Goal: Task Accomplishment & Management: Use online tool/utility

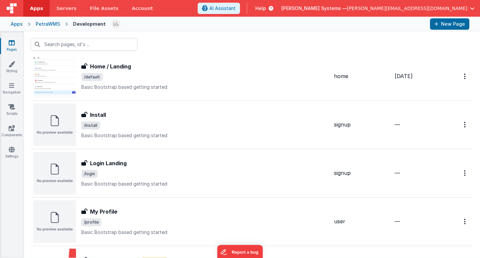
scroll to position [246, 0]
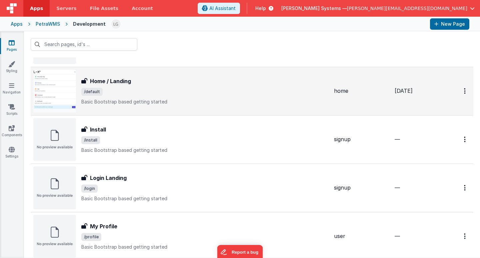
click at [145, 84] on div "Home / Landing" at bounding box center [204, 81] width 247 height 8
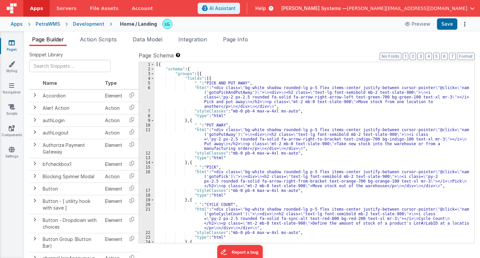
click at [149, 180] on div "16" at bounding box center [147, 178] width 16 height 19
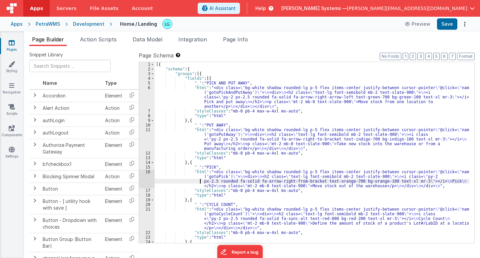
click at [197, 183] on div "[{ "schema" : { "groups" : [{ "fields" : [{ "_" : "PICK AND PUT AWAY" , "html" …" at bounding box center [312, 157] width 315 height 190
click at [146, 177] on div "16" at bounding box center [147, 178] width 16 height 19
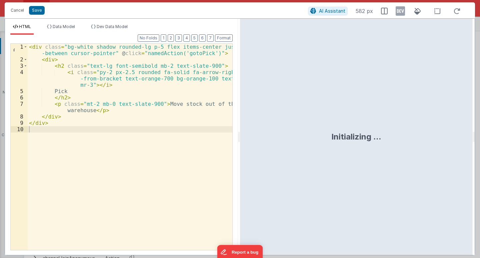
click at [194, 52] on div "< div class = "bg-white shadow rounded-lg p-5 flex items-center justify -betwee…" at bounding box center [130, 156] width 205 height 225
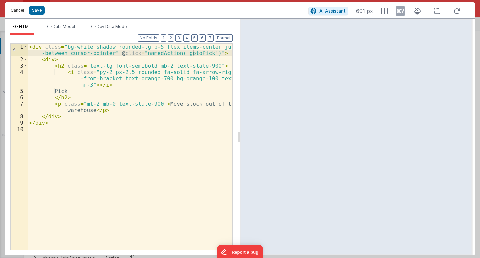
click at [19, 9] on button "Cancel" at bounding box center [17, 10] width 20 height 9
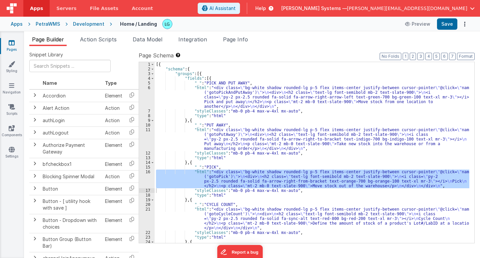
click at [149, 218] on div "21" at bounding box center [147, 218] width 16 height 23
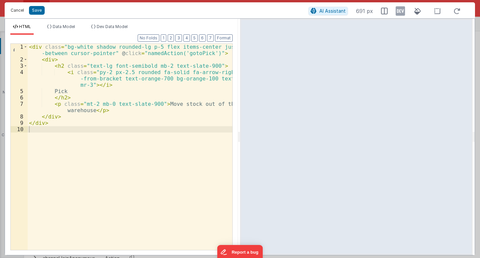
click at [17, 10] on button "Cancel" at bounding box center [17, 10] width 20 height 9
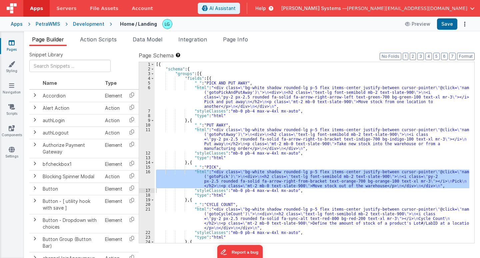
click at [147, 218] on div "21" at bounding box center [147, 218] width 16 height 23
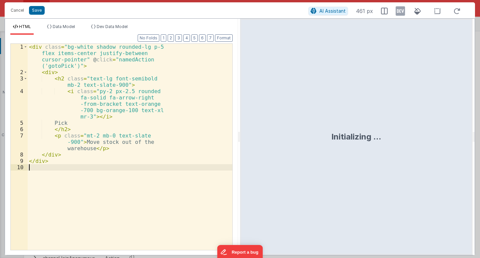
click at [147, 218] on div "< div class = "bg-white shadow rounded-lg p-5 flex items-center justify-between…" at bounding box center [130, 163] width 205 height 238
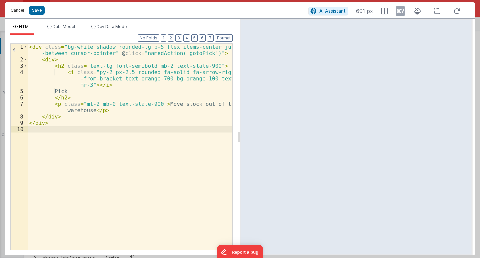
click at [16, 12] on button "Cancel" at bounding box center [17, 10] width 20 height 9
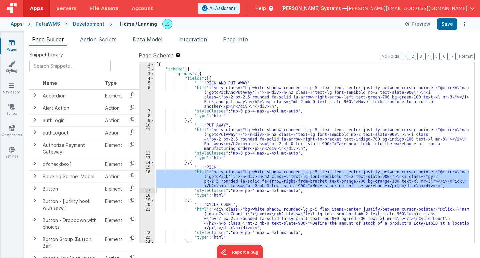
click at [287, 142] on div "[{ "schema" : { "groups" : [{ "fields" : [{ "_" : "PICK AND PUT AWAY" , "html" …" at bounding box center [312, 157] width 315 height 190
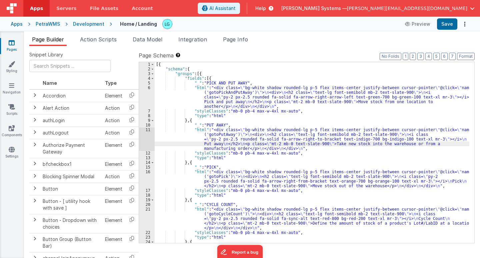
click at [148, 220] on div "21" at bounding box center [147, 218] width 16 height 23
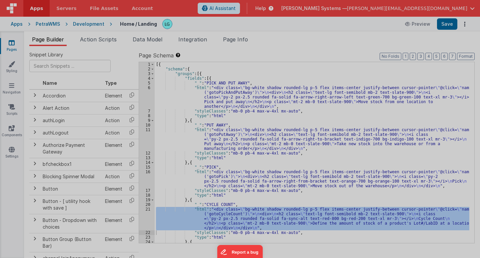
click at [148, 220] on div "< div class = "bg-white shadow rounded-lg p-5 flex items-center justify-between…" at bounding box center [130, 156] width 205 height 238
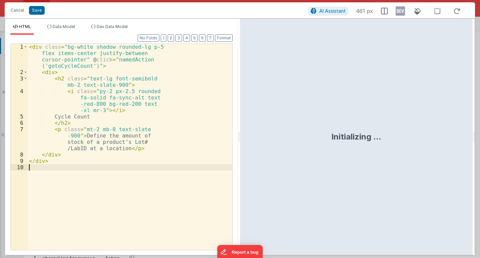
click at [148, 220] on div "< div class = "bg-white shadow rounded-lg p-5 flex items-center justify-between…" at bounding box center [130, 163] width 205 height 238
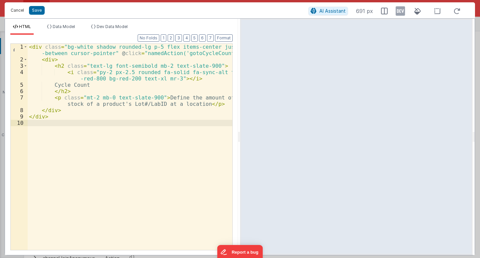
click at [20, 9] on button "Cancel" at bounding box center [17, 10] width 20 height 9
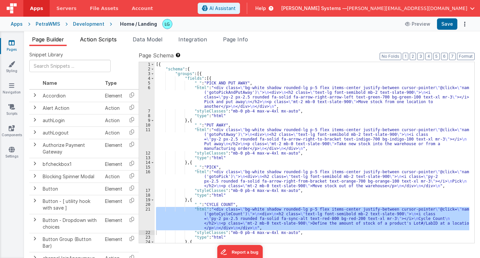
click at [101, 37] on span "Action Scripts" at bounding box center [98, 39] width 37 height 7
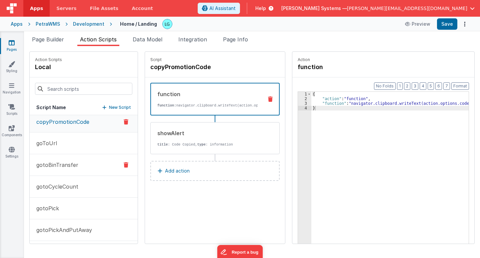
scroll to position [4, 0]
click at [81, 209] on button "gotoPick" at bounding box center [84, 208] width 108 height 22
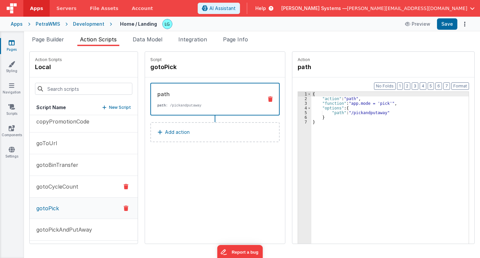
click at [84, 189] on button "gotoCycleCount" at bounding box center [84, 187] width 108 height 22
click at [83, 214] on button "gotoPick" at bounding box center [84, 208] width 108 height 22
click at [81, 189] on button "gotoCycleCount" at bounding box center [84, 187] width 108 height 22
click at [81, 210] on button "gotoPick" at bounding box center [84, 208] width 108 height 22
click at [55, 39] on span "Page Builder" at bounding box center [48, 39] width 32 height 7
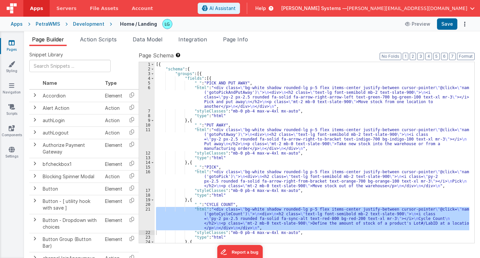
click at [149, 177] on div "16" at bounding box center [147, 178] width 16 height 19
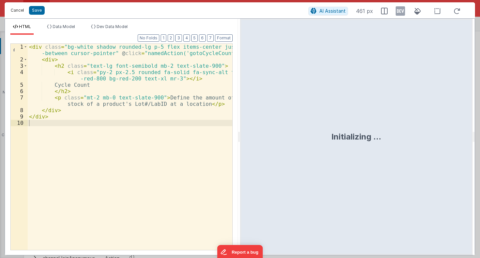
click at [16, 12] on button "Cancel" at bounding box center [17, 10] width 20 height 9
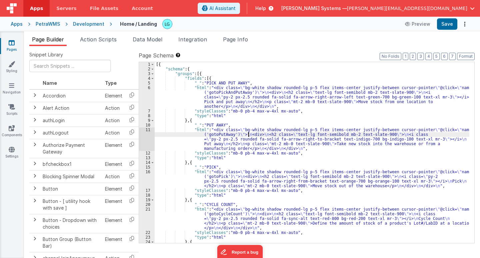
click at [249, 136] on div "[{ "schema" : { "groups" : [{ "fields" : [{ "_" : "PICK AND PUT AWAY" , "html" …" at bounding box center [312, 157] width 315 height 190
click at [147, 179] on div "16" at bounding box center [147, 178] width 16 height 19
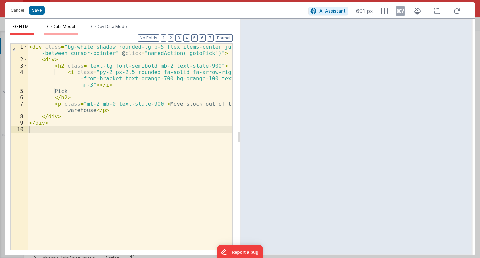
click at [54, 27] on span "Data Model" at bounding box center [64, 26] width 22 height 5
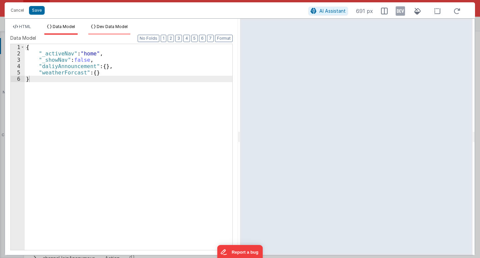
click at [102, 27] on span "Dev Data Model" at bounding box center [112, 26] width 31 height 5
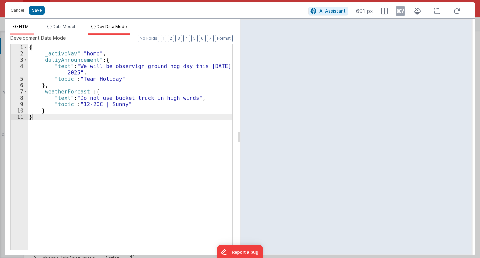
click at [27, 25] on span "HTML" at bounding box center [25, 26] width 12 height 5
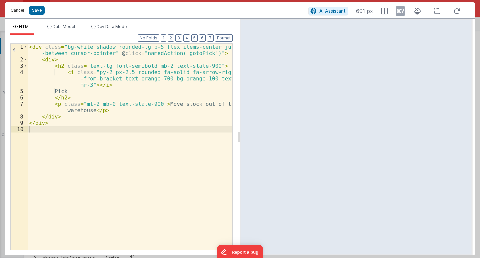
click at [19, 9] on button "Cancel" at bounding box center [17, 10] width 20 height 9
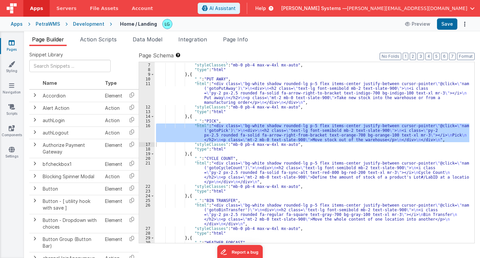
scroll to position [50, 0]
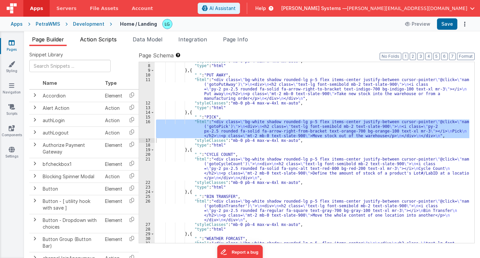
click at [110, 41] on span "Action Scripts" at bounding box center [98, 39] width 37 height 7
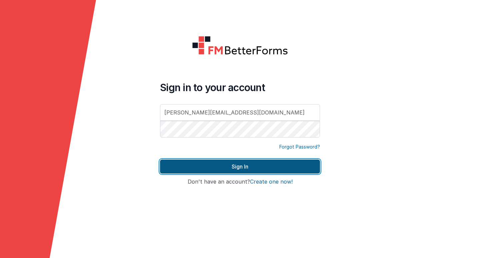
click at [261, 169] on button "Sign In" at bounding box center [240, 166] width 160 height 14
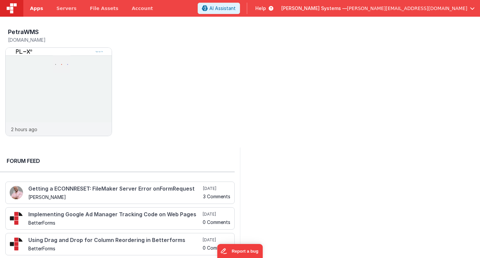
click at [41, 8] on link "Apps" at bounding box center [36, 8] width 26 height 17
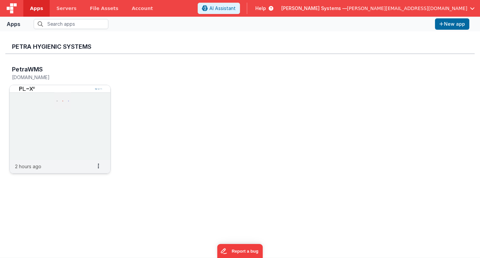
click at [40, 105] on img at bounding box center [60, 122] width 101 height 75
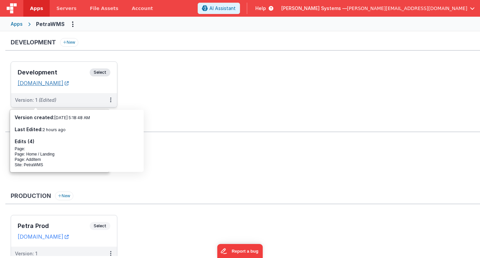
click at [62, 83] on link "[DOMAIN_NAME]" at bounding box center [43, 83] width 51 height 7
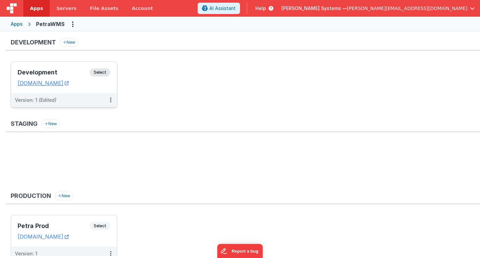
click at [57, 67] on div "Development Select URLs [DOMAIN_NAME]" at bounding box center [64, 77] width 106 height 31
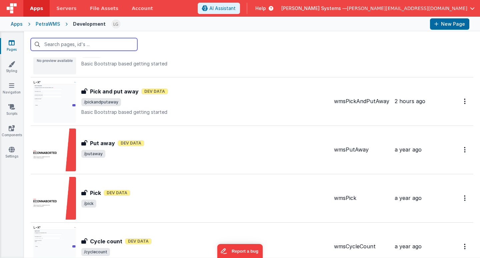
scroll to position [428, 0]
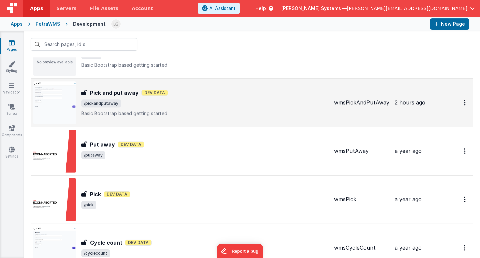
click at [128, 94] on h3 "Pick and put away" at bounding box center [114, 93] width 49 height 8
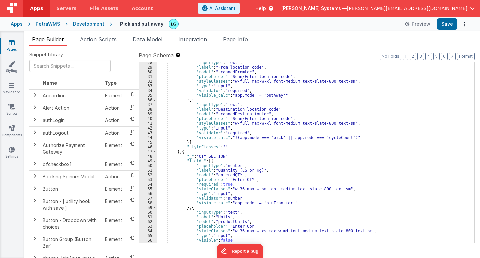
scroll to position [131, 0]
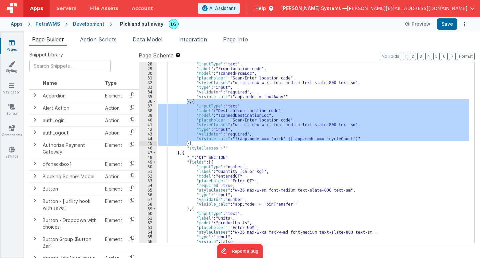
drag, startPoint x: 186, startPoint y: 102, endPoint x: 186, endPoint y: 142, distance: 40.0
click at [186, 142] on div ""inputType" : "text" , "label" : "From location code" , "model" : "scannedFromL…" at bounding box center [313, 157] width 313 height 190
click at [186, 142] on div ""inputType" : "text" , "label" : "From location code" , "model" : "scannedFromL…" at bounding box center [313, 152] width 313 height 181
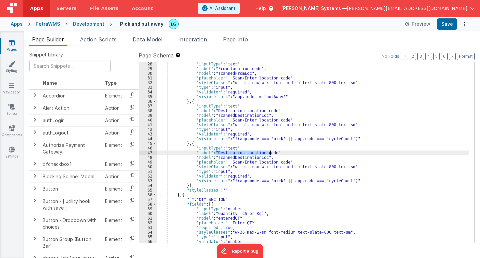
drag, startPoint x: 216, startPoint y: 153, endPoint x: 270, endPoint y: 152, distance: 54.4
click at [270, 152] on div ""inputType" : "text" , "label" : "From location code" , "model" : "scannedFromL…" at bounding box center [313, 157] width 313 height 190
click at [215, 153] on div ""inputType" : "text" , "label" : "From location code" , "model" : "scannedFromL…" at bounding box center [313, 157] width 313 height 190
click at [150, 39] on span "Data Model" at bounding box center [148, 39] width 30 height 7
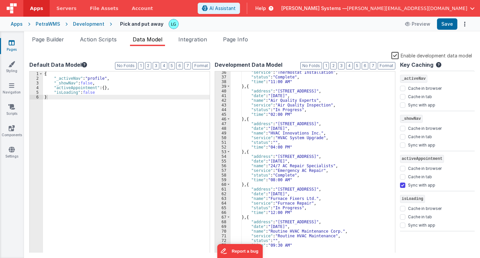
scroll to position [201, 0]
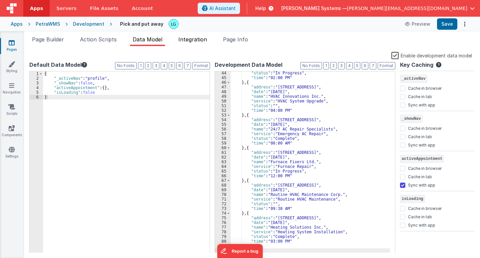
click at [197, 44] on li "Integration" at bounding box center [193, 40] width 34 height 11
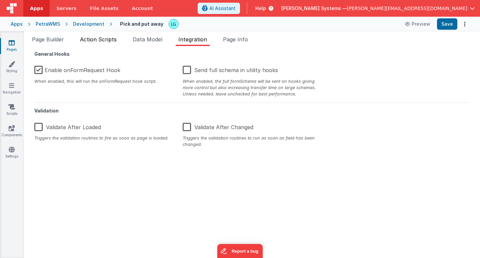
click at [103, 37] on span "Action Scripts" at bounding box center [98, 39] width 37 height 7
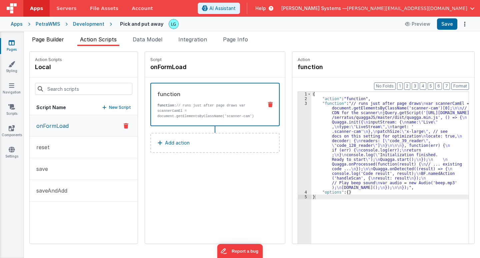
click at [54, 37] on span "Page Builder" at bounding box center [48, 39] width 32 height 7
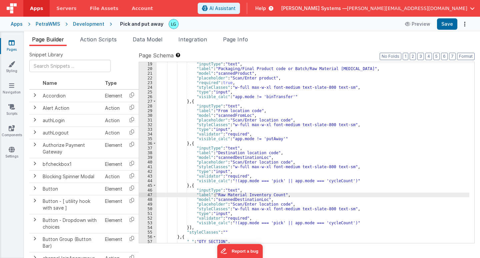
scroll to position [89, 0]
drag, startPoint x: 230, startPoint y: 199, endPoint x: 261, endPoint y: 199, distance: 30.7
click at [261, 199] on div ""inputType" : "text" , "label" : "Packaging/Final Product code or Batch/Raw Mat…" at bounding box center [313, 157] width 313 height 190
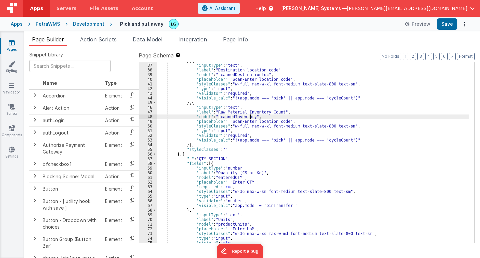
scroll to position [172, 0]
drag, startPoint x: 215, startPoint y: 116, endPoint x: 230, endPoint y: 117, distance: 15.7
click at [230, 117] on div "} , { "inputType" : "text" , "label" : "Destination location code" , "model" : …" at bounding box center [313, 153] width 313 height 190
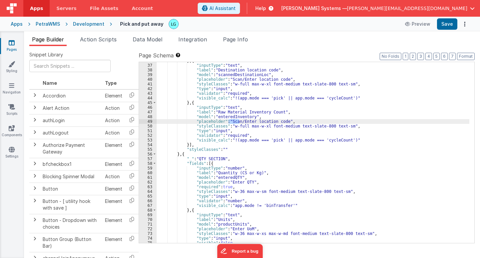
drag, startPoint x: 228, startPoint y: 121, endPoint x: 240, endPoint y: 121, distance: 12.0
click at [240, 121] on div "} , { "inputType" : "text" , "label" : "Destination location code" , "model" : …" at bounding box center [313, 153] width 313 height 190
drag, startPoint x: 242, startPoint y: 121, endPoint x: 270, endPoint y: 121, distance: 28.3
click at [270, 121] on div "} , { "inputType" : "text" , "label" : "Destination location code" , "model" : …" at bounding box center [313, 153] width 313 height 190
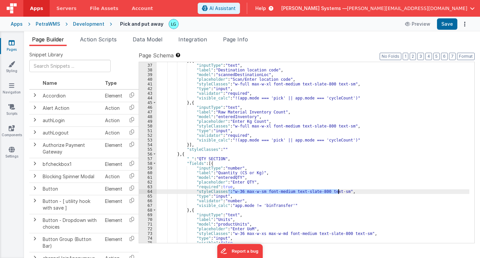
drag, startPoint x: 231, startPoint y: 191, endPoint x: 338, endPoint y: 190, distance: 106.4
click at [338, 190] on div "} , { "inputType" : "text" , "label" : "Destination location code" , "model" : …" at bounding box center [313, 153] width 313 height 190
click at [337, 190] on div "} , { "inputType" : "text" , "label" : "Destination location code" , "model" : …" at bounding box center [313, 152] width 313 height 181
drag, startPoint x: 337, startPoint y: 190, endPoint x: 228, endPoint y: 190, distance: 109.0
click at [228, 190] on div "} , { "inputType" : "text" , "label" : "Destination location code" , "model" : …" at bounding box center [313, 153] width 313 height 190
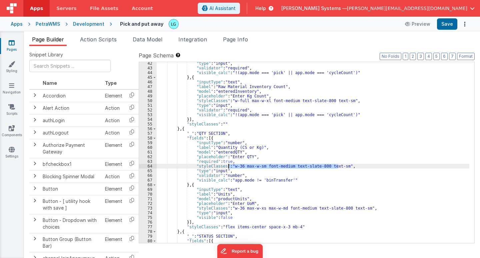
scroll to position [197, 0]
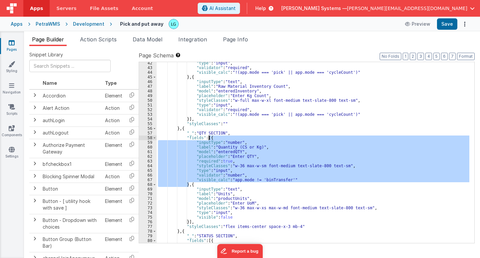
drag, startPoint x: 189, startPoint y: 185, endPoint x: 208, endPoint y: 137, distance: 51.5
click at [208, 137] on div ""type" : "input" , "validator" : "required" , "visible_calc" : "!(app.mode === …" at bounding box center [313, 156] width 313 height 190
click at [190, 184] on div ""type" : "input" , "validator" : "required" , "visible_calc" : "!(app.mode === …" at bounding box center [313, 156] width 313 height 190
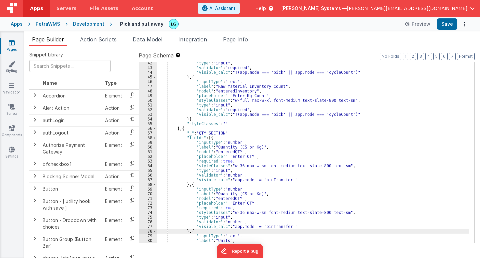
click at [247, 147] on div ""type" : "input" , "validator" : "required" , "visible_calc" : "!(app.mode === …" at bounding box center [313, 156] width 313 height 190
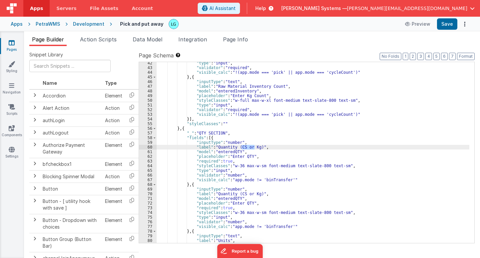
drag, startPoint x: 241, startPoint y: 148, endPoint x: 254, endPoint y: 148, distance: 13.0
click at [254, 148] on div ""type" : "input" , "validator" : "required" , "visible_calc" : "!(app.mode === …" at bounding box center [313, 156] width 313 height 190
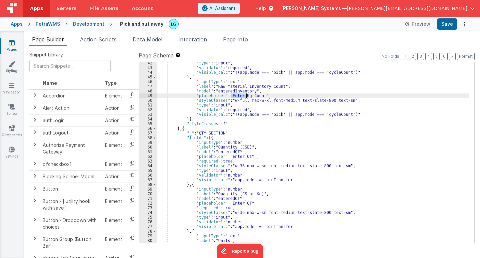
drag, startPoint x: 230, startPoint y: 96, endPoint x: 246, endPoint y: 96, distance: 16.3
click at [246, 96] on div ""type" : "input" , "validator" : "required" , "visible_calc" : "!(app.mode === …" at bounding box center [313, 156] width 313 height 190
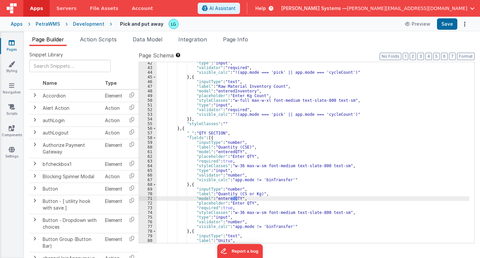
drag, startPoint x: 231, startPoint y: 199, endPoint x: 237, endPoint y: 199, distance: 6.0
click at [237, 199] on div ""type" : "input" , "validator" : "required" , "visible_calc" : "!(app.mode === …" at bounding box center [313, 156] width 313 height 190
drag, startPoint x: 256, startPoint y: 194, endPoint x: 216, endPoint y: 194, distance: 40.4
click at [216, 194] on div ""type" : "input" , "validator" : "required" , "visible_calc" : "!(app.mode === …" at bounding box center [313, 156] width 313 height 190
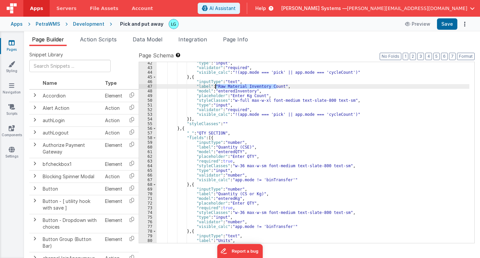
drag, startPoint x: 276, startPoint y: 88, endPoint x: 215, endPoint y: 86, distance: 61.1
click at [215, 86] on div ""type" : "input" , "validator" : "required" , "visible_calc" : "!(app.mode === …" at bounding box center [313, 156] width 313 height 190
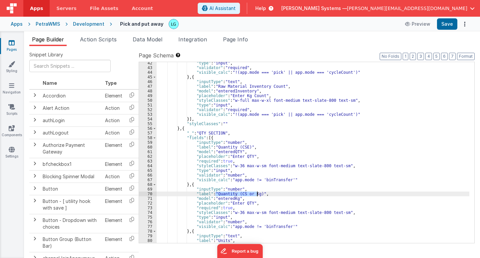
drag, startPoint x: 215, startPoint y: 193, endPoint x: 257, endPoint y: 194, distance: 41.7
click at [257, 194] on div ""type" : "input" , "validator" : "required" , "visible_calc" : "!(app.mode === …" at bounding box center [313, 156] width 313 height 190
paste textarea
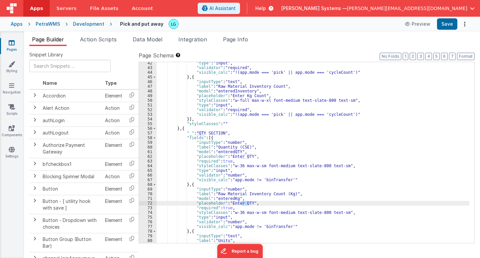
drag, startPoint x: 247, startPoint y: 202, endPoint x: 242, endPoint y: 202, distance: 5.3
click at [242, 202] on div ""type" : "input" , "validator" : "required" , "visible_calc" : "!(app.mode === …" at bounding box center [313, 156] width 313 height 190
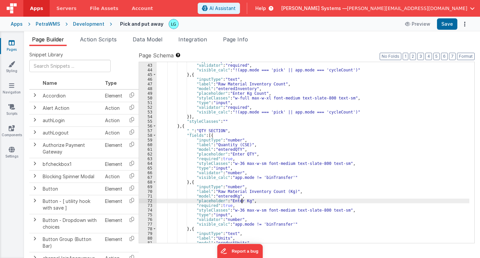
scroll to position [199, 0]
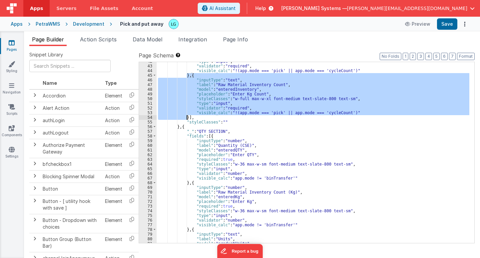
drag, startPoint x: 187, startPoint y: 75, endPoint x: 186, endPoint y: 118, distance: 43.0
click at [186, 118] on div ""type" : "input" , "validator" : "required" , "visible_calc" : "!(app.mode === …" at bounding box center [313, 154] width 313 height 190
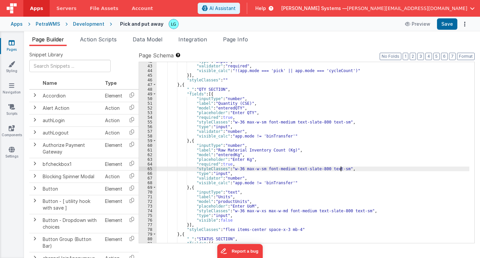
click at [414, 167] on div ""type" : "input" , "validator" : "required" , "visible_calc" : "!(app.mode === …" at bounding box center [313, 154] width 313 height 190
click at [235, 154] on div ""type" : "input" , "validator" : "required" , "visible_calc" : "!(app.mode === …" at bounding box center [313, 154] width 313 height 190
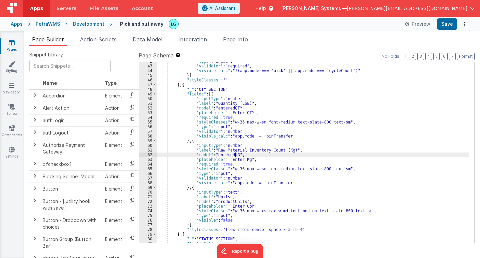
click at [283, 177] on div ""type" : "input" , "validator" : "required" , "visible_calc" : "!(app.mode === …" at bounding box center [313, 154] width 313 height 190
drag, startPoint x: 231, startPoint y: 153, endPoint x: 215, endPoint y: 154, distance: 15.3
click at [215, 154] on div ""type" : "input" , "validator" : "required" , "visible_calc" : "!(app.mode === …" at bounding box center [313, 154] width 313 height 190
drag, startPoint x: 234, startPoint y: 154, endPoint x: 216, endPoint y: 153, distance: 18.7
click at [216, 153] on div ""type" : "input" , "validator" : "required" , "visible_calc" : "!(app.mode === …" at bounding box center [313, 154] width 313 height 190
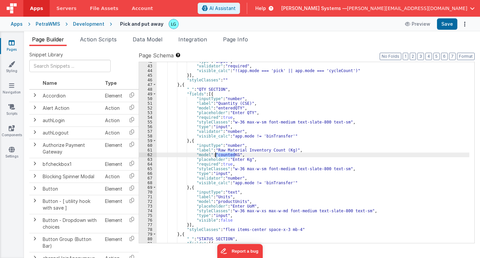
click at [273, 163] on div ""type" : "input" , "validator" : "required" , "visible_calc" : "!(app.mode === …" at bounding box center [313, 154] width 313 height 190
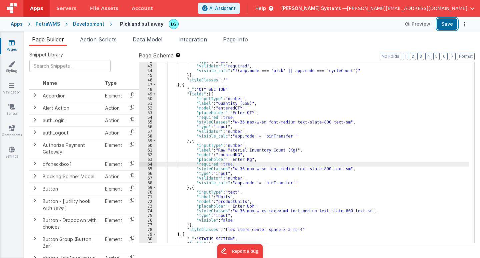
click at [451, 23] on button "Save" at bounding box center [447, 23] width 20 height 11
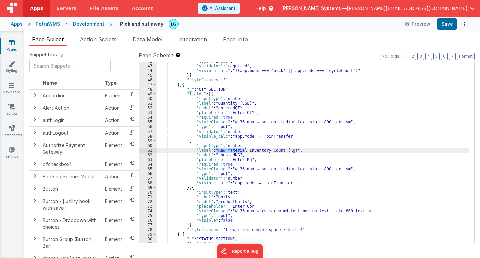
drag, startPoint x: 242, startPoint y: 150, endPoint x: 215, endPoint y: 150, distance: 27.0
click at [215, 150] on div ""type" : "input" , "validator" : "required" , "visible_calc" : "!(app.mode === …" at bounding box center [313, 154] width 313 height 190
click at [266, 148] on div ""type" : "input" , "validator" : "required" , "visible_calc" : "!(app.mode === …" at bounding box center [313, 154] width 313 height 190
click at [448, 23] on button "Save" at bounding box center [447, 23] width 20 height 11
click at [244, 150] on div ""type" : "input" , "validator" : "required" , "visible_calc" : "!(app.mode === …" at bounding box center [313, 154] width 313 height 190
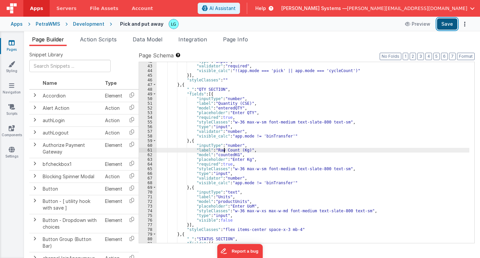
click at [442, 23] on button "Save" at bounding box center [447, 23] width 20 height 11
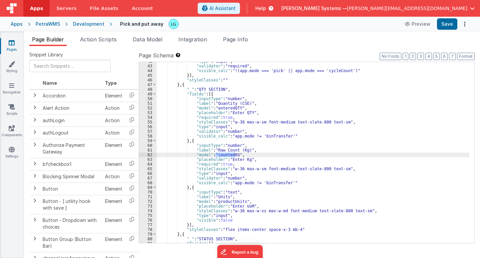
drag, startPoint x: 235, startPoint y: 154, endPoint x: 216, endPoint y: 154, distance: 19.0
click at [216, 154] on div ""type" : "input" , "validator" : "required" , "visible_calc" : "!(app.mode === …" at bounding box center [313, 154] width 313 height 190
click at [276, 161] on div ""type" : "input" , "validator" : "required" , "visible_calc" : "!(app.mode === …" at bounding box center [313, 154] width 313 height 190
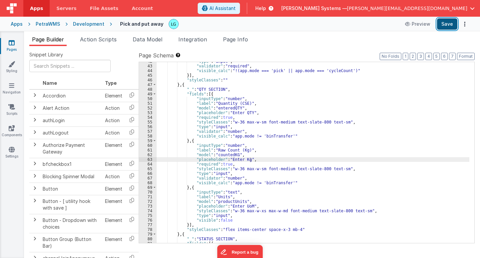
click at [448, 22] on button "Save" at bounding box center [447, 23] width 20 height 11
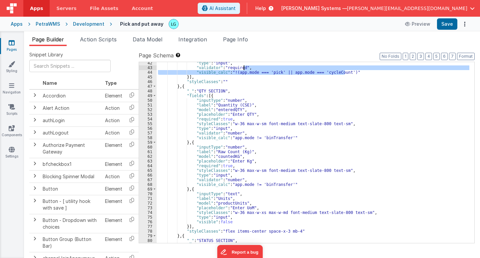
drag, startPoint x: 343, startPoint y: 72, endPoint x: 244, endPoint y: 69, distance: 99.1
click at [244, 69] on div ""type" : "input" , "validator" : "required" , "visible_calc" : "!(app.mode === …" at bounding box center [313, 156] width 313 height 190
click at [246, 179] on div ""type" : "input" , "validator" : "required" , "visible_calc" : "!(app.mode === …" at bounding box center [313, 156] width 313 height 190
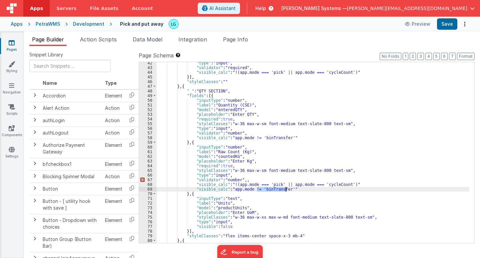
drag, startPoint x: 257, startPoint y: 188, endPoint x: 285, endPoint y: 188, distance: 27.4
click at [285, 188] on div ""type" : "input" , "validator" : "required" , "visible_calc" : "!(app.mode === …" at bounding box center [313, 156] width 313 height 190
drag, startPoint x: 276, startPoint y: 184, endPoint x: 264, endPoint y: 183, distance: 12.0
click at [264, 183] on div ""type" : "input" , "validator" : "required" , "visible_calc" : "!(app.mode === …" at bounding box center [313, 156] width 313 height 190
drag, startPoint x: 295, startPoint y: 189, endPoint x: 154, endPoint y: 188, distance: 141.1
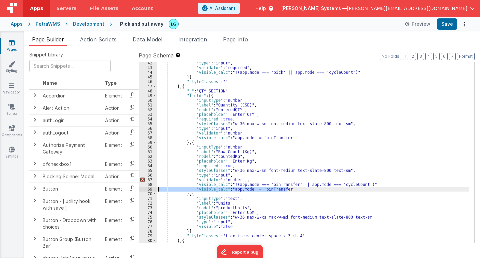
click at [154, 188] on div "42 43 44 45 46 47 48 49 50 51 52 53 54 55 56 57 58 59 60 61 62 63 64 65 66 67 6…" at bounding box center [307, 152] width 336 height 181
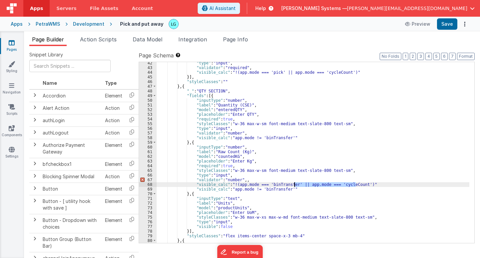
drag, startPoint x: 356, startPoint y: 183, endPoint x: 294, endPoint y: 183, distance: 61.4
click at [294, 183] on div ""type" : "input" , "validator" : "required" , "visible_calc" : "!(app.mode === …" at bounding box center [313, 156] width 313 height 190
click at [355, 184] on div ""type" : "input" , "validator" : "required" , "visible_calc" : "!(app.mode === …" at bounding box center [313, 152] width 313 height 181
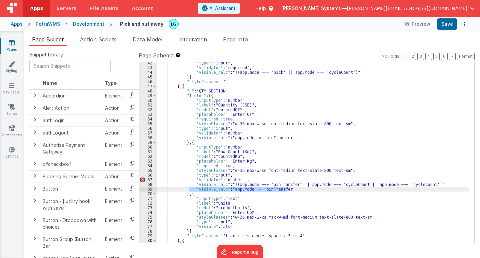
drag, startPoint x: 291, startPoint y: 189, endPoint x: 190, endPoint y: 189, distance: 101.4
click at [190, 189] on div ""type" : "input" , "validator" : "required" , "visible_calc" : "!(app.mode === …" at bounding box center [313, 156] width 313 height 190
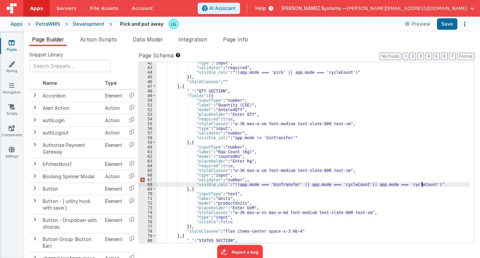
click at [244, 180] on div ""type" : "input" , "validator" : "required" , "visible_calc" : "!(app.mode === …" at bounding box center [313, 156] width 313 height 190
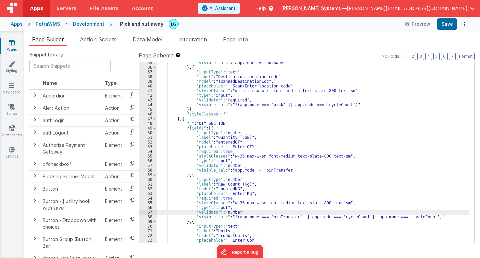
scroll to position [166, 0]
drag, startPoint x: 416, startPoint y: 216, endPoint x: 394, endPoint y: 216, distance: 21.7
click at [394, 216] on div ""visible_calc" : "app.mode != 'putAway'" } , { "inputType" : "text" , "label" :…" at bounding box center [313, 155] width 313 height 190
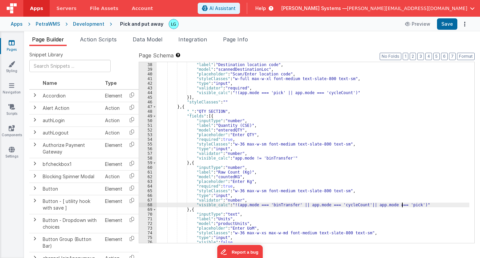
scroll to position [181, 0]
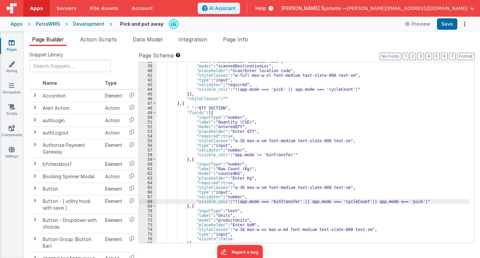
click at [181, 254] on div "Snippet Library Name Type Accordion Element Alert Action Action authLogin Actio…" at bounding box center [252, 157] width 446 height 212
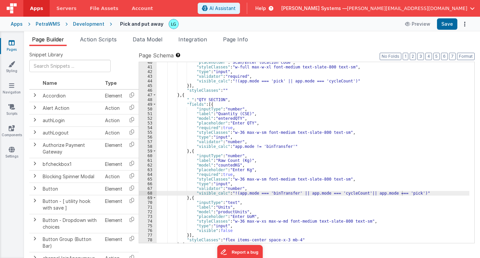
scroll to position [189, 0]
click at [479, 29] on div "Apps PetraWMS Development Pick and put away [GEOGRAPHIC_DATA] Save" at bounding box center [240, 24] width 480 height 15
drag, startPoint x: 403, startPoint y: 192, endPoint x: 394, endPoint y: 192, distance: 9.0
click at [394, 192] on div ""placeholder" : "Scan/Enter location code" , "styleClasses" : "w-full max-w-xl …" at bounding box center [313, 155] width 313 height 190
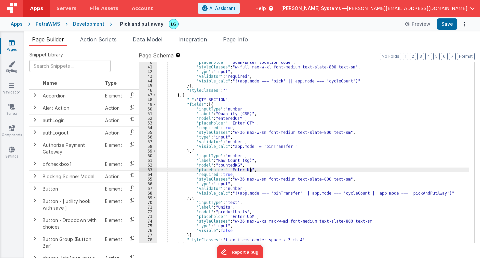
click at [405, 169] on div ""placeholder" : "Scan/Enter location code" , "styleClasses" : "w-full max-w-xl …" at bounding box center [313, 155] width 313 height 190
click at [441, 26] on button "Save" at bounding box center [447, 23] width 20 height 11
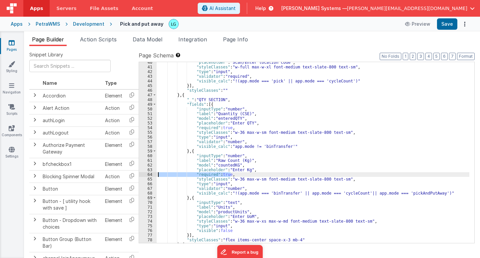
drag, startPoint x: 232, startPoint y: 175, endPoint x: 140, endPoint y: 174, distance: 92.0
click at [140, 174] on div "40 41 42 43 44 45 46 47 48 49 50 51 52 53 54 55 56 57 58 59 60 61 62 63 64 65 6…" at bounding box center [307, 152] width 336 height 181
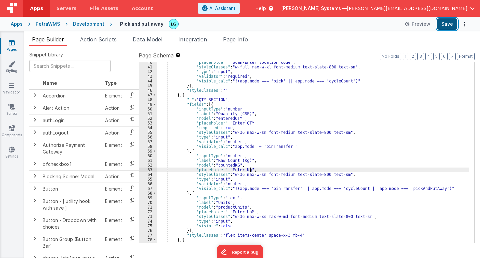
click at [453, 24] on button "Save" at bounding box center [447, 23] width 20 height 11
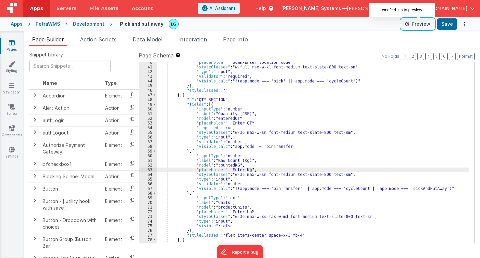
click at [429, 25] on button "Preview" at bounding box center [417, 24] width 33 height 11
